Goal: Task Accomplishment & Management: Complete application form

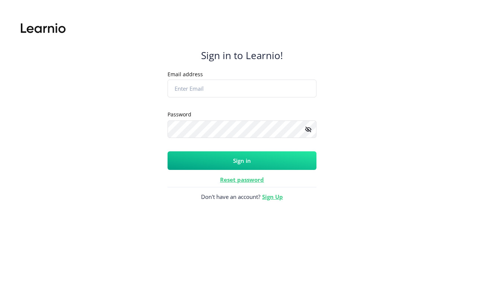
type input "b"
type input "[EMAIL_ADDRESS][DOMAIN_NAME]"
click at [168, 152] on button "Sign in" at bounding box center [242, 161] width 149 height 19
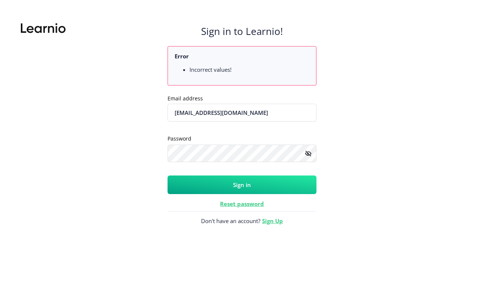
click at [307, 153] on rect at bounding box center [308, 153] width 7 height 7
click at [306, 156] on rect at bounding box center [308, 153] width 7 height 7
click at [308, 152] on icon at bounding box center [308, 154] width 6 height 4
click at [306, 155] on rect at bounding box center [308, 153] width 7 height 7
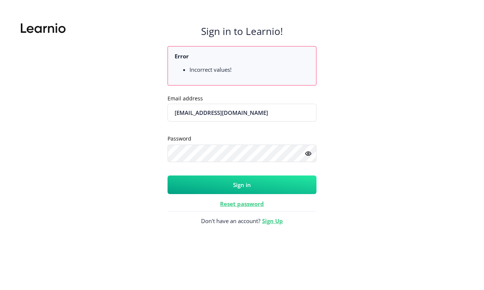
click at [306, 155] on rect at bounding box center [308, 153] width 7 height 7
click at [168, 176] on button "Sign in" at bounding box center [242, 185] width 149 height 19
click at [247, 181] on button "Sign in" at bounding box center [242, 185] width 149 height 19
click at [268, 220] on link "Sign Up" at bounding box center [272, 220] width 21 height 7
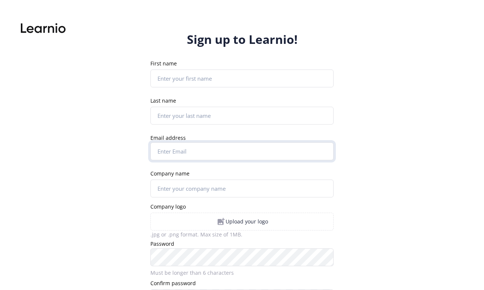
type input "[EMAIL_ADDRESS][DOMAIN_NAME]"
